Goal: Transaction & Acquisition: Book appointment/travel/reservation

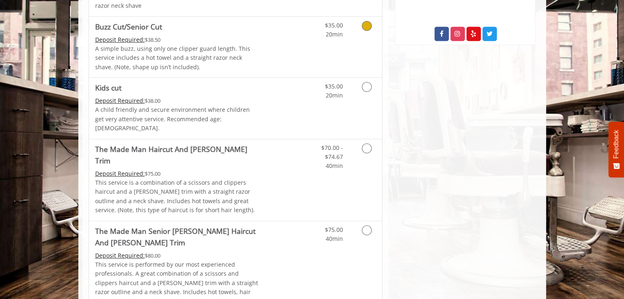
scroll to position [492, 0]
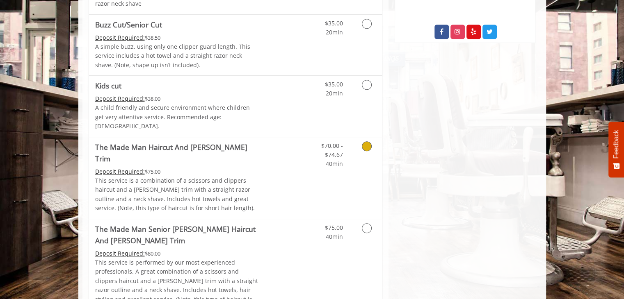
click at [361, 144] on link "Grooming services" at bounding box center [365, 153] width 21 height 32
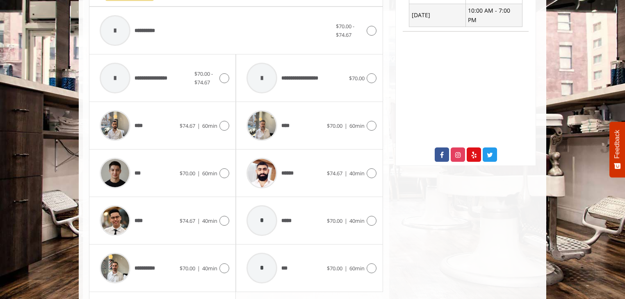
scroll to position [372, 0]
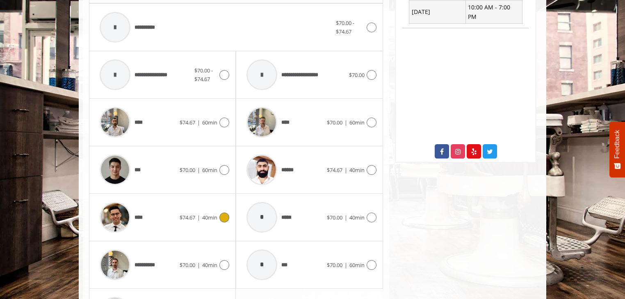
click at [192, 199] on div "**** $74.67 | 40min" at bounding box center [163, 217] width 134 height 39
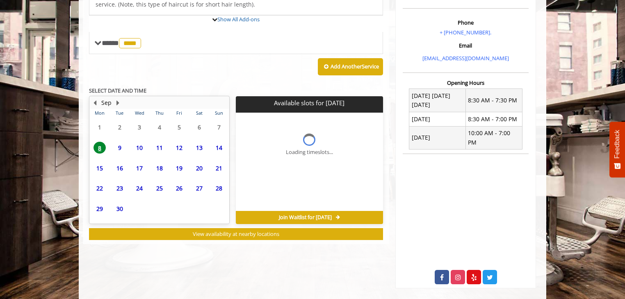
scroll to position [274, 0]
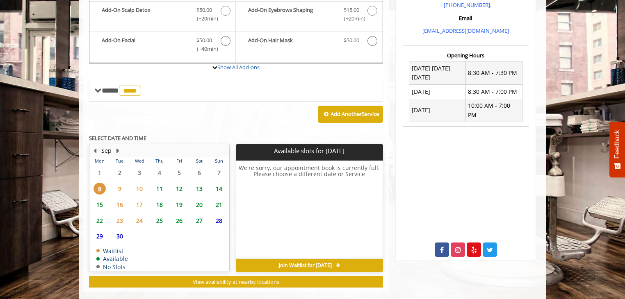
click at [178, 183] on span "12" at bounding box center [179, 189] width 12 height 12
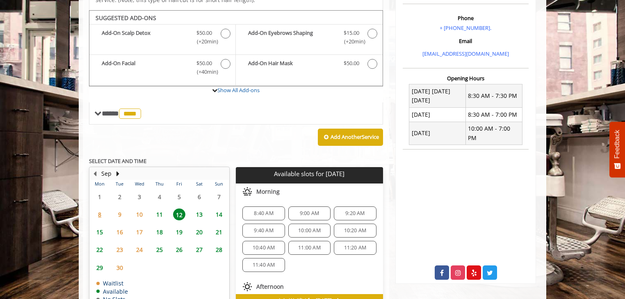
scroll to position [249, 0]
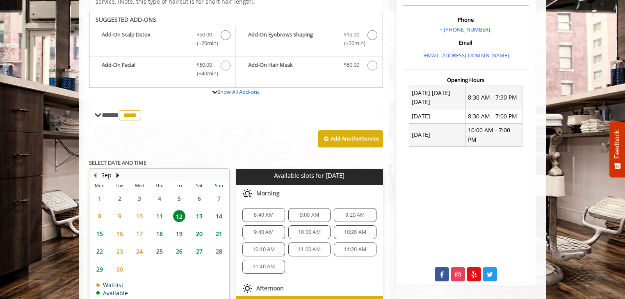
click at [261, 264] on span "11:40 AM" at bounding box center [264, 267] width 23 height 7
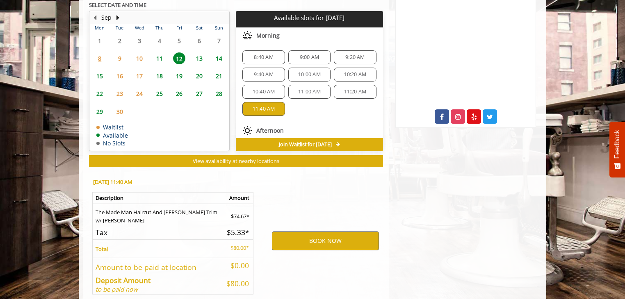
scroll to position [434, 0]
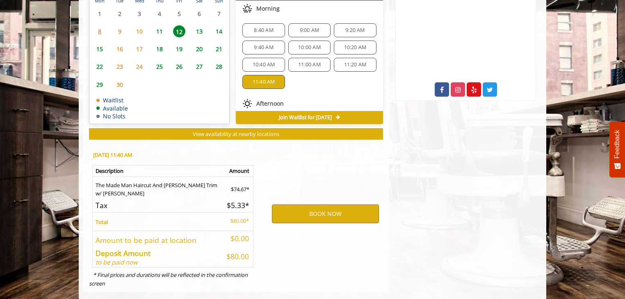
click at [309, 44] on span "10:00 AM" at bounding box center [309, 47] width 23 height 7
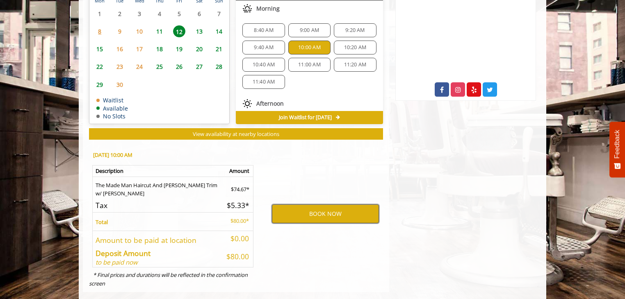
click at [351, 205] on button "BOOK NOW" at bounding box center [325, 214] width 107 height 19
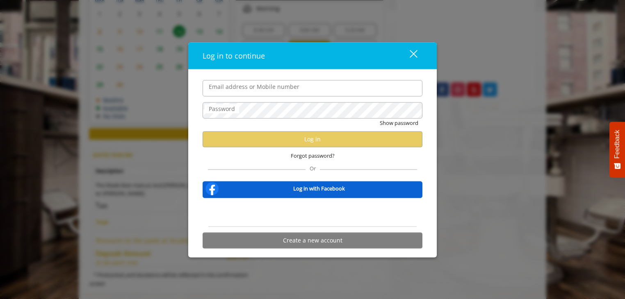
type input "**********"
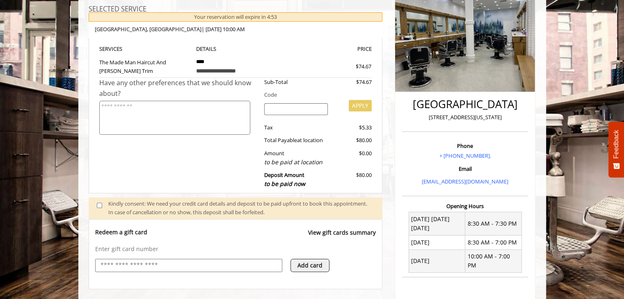
scroll to position [232, 0]
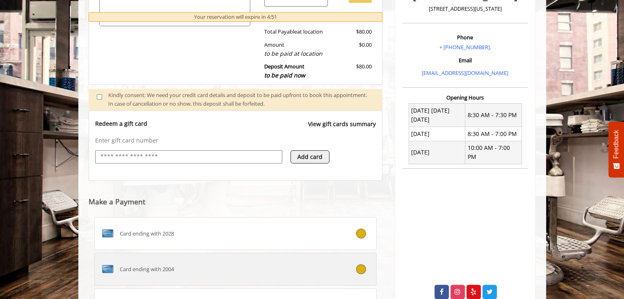
click at [317, 271] on div "Card ending with 2004" at bounding box center [212, 269] width 235 height 13
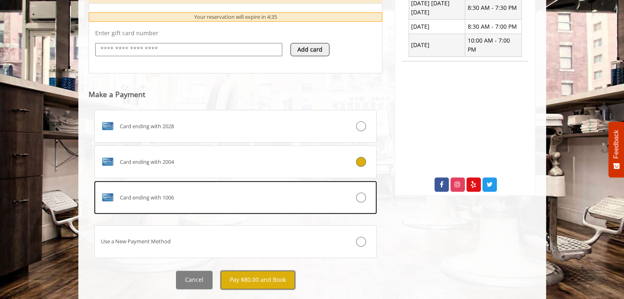
click at [273, 277] on button "Pay $80.00 and Book" at bounding box center [258, 280] width 74 height 18
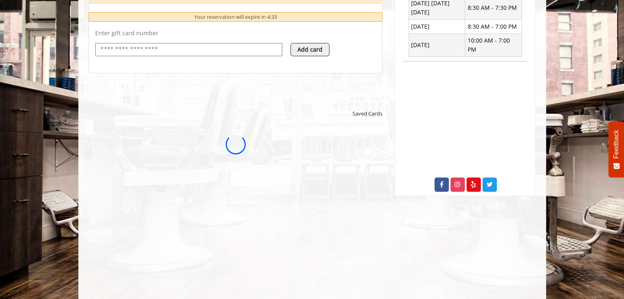
scroll to position [0, 0]
